Goal: Information Seeking & Learning: Learn about a topic

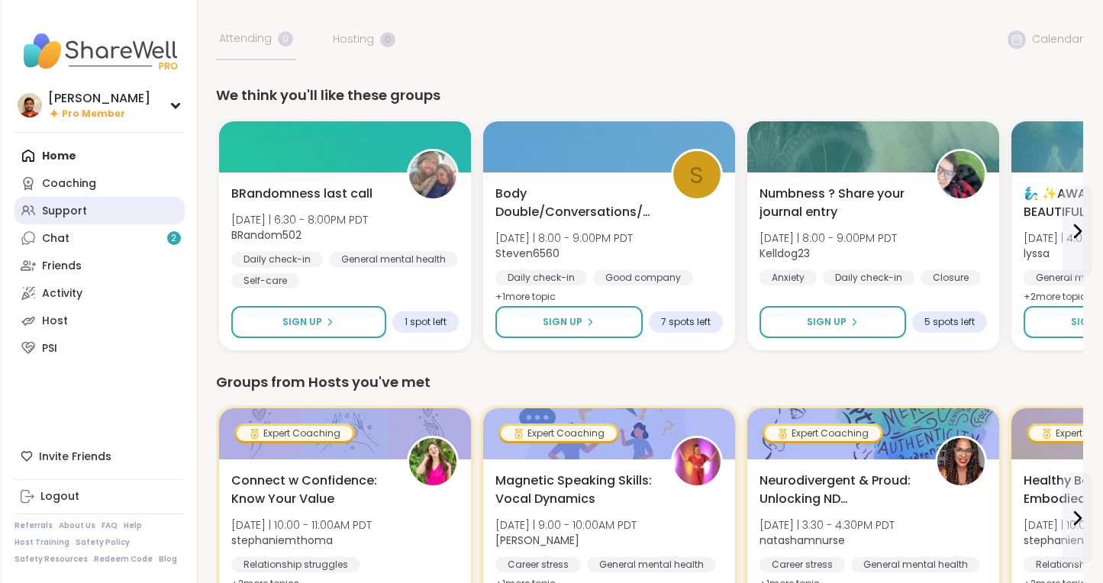
click at [129, 208] on link "Support" at bounding box center [100, 210] width 170 height 27
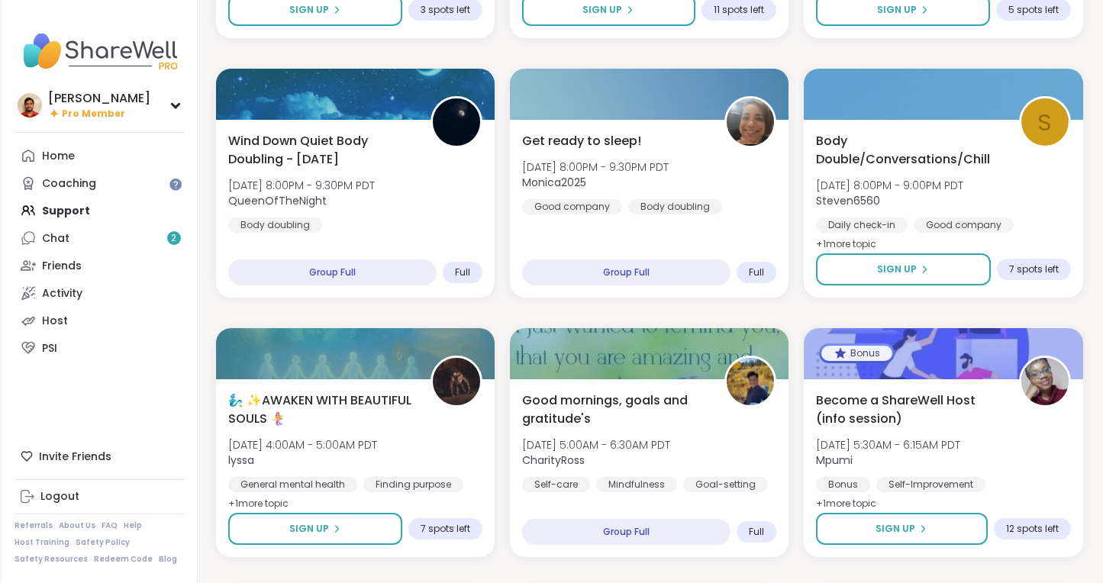
scroll to position [1440, 0]
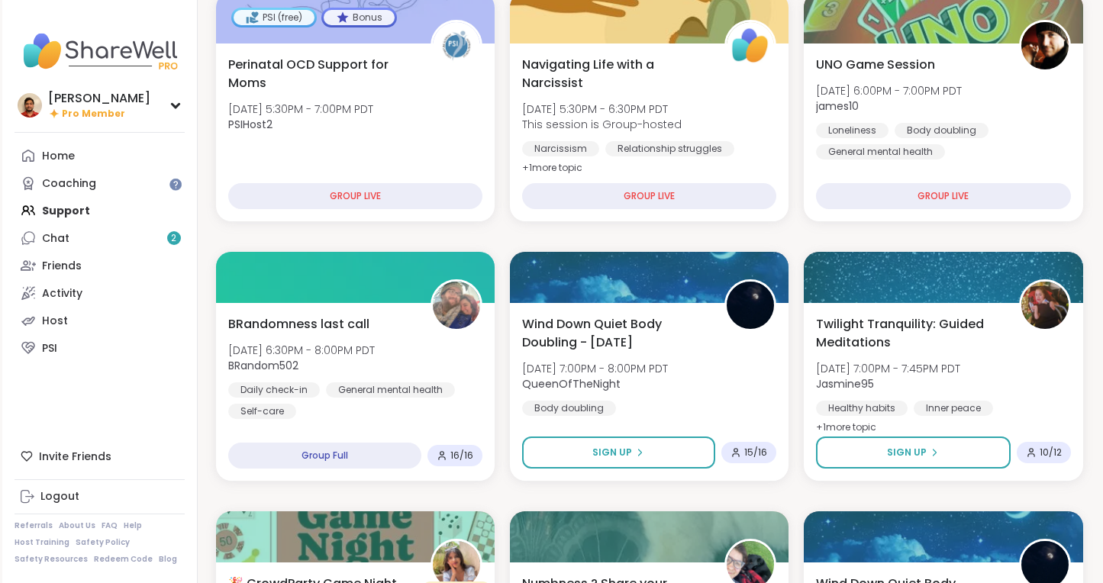
scroll to position [648, 0]
